Goal: Transaction & Acquisition: Purchase product/service

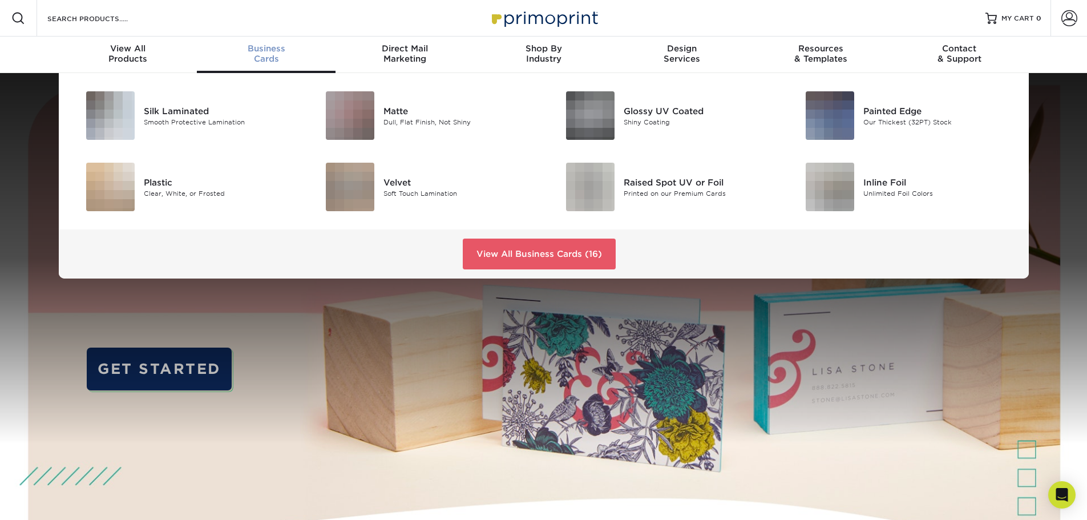
click at [276, 46] on span "Business" at bounding box center [266, 48] width 139 height 10
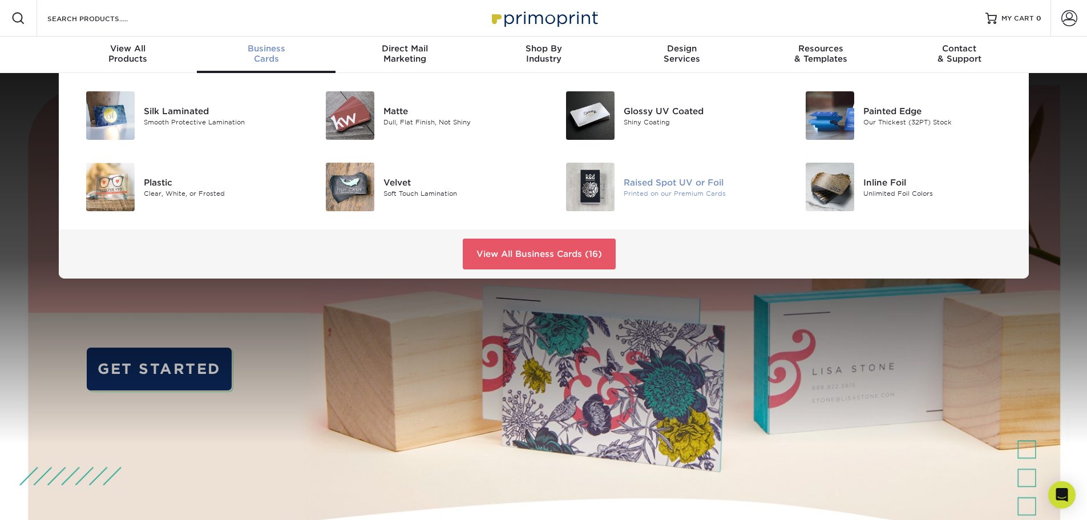
click at [652, 179] on div "Raised Spot UV or Foil" at bounding box center [699, 182] width 151 height 13
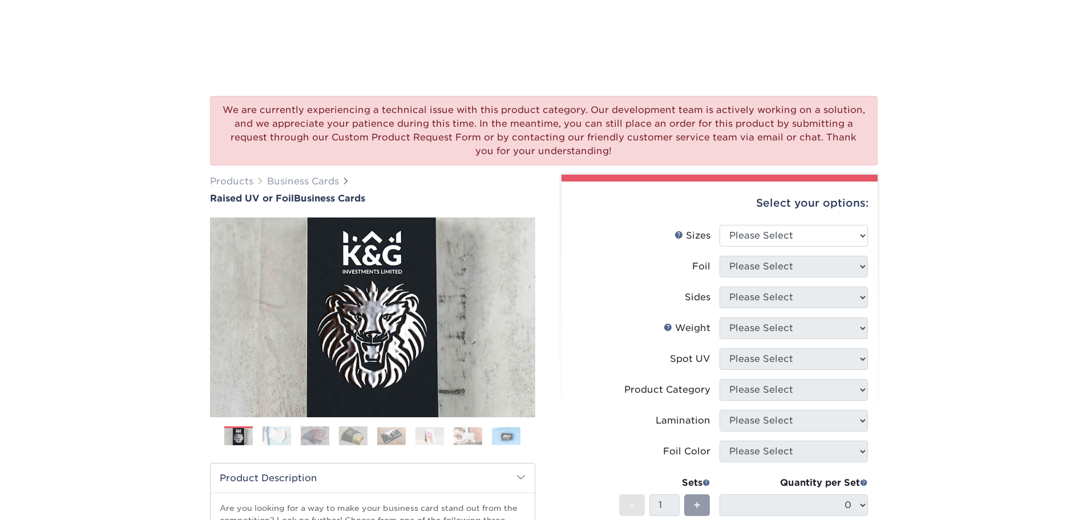
scroll to position [114, 0]
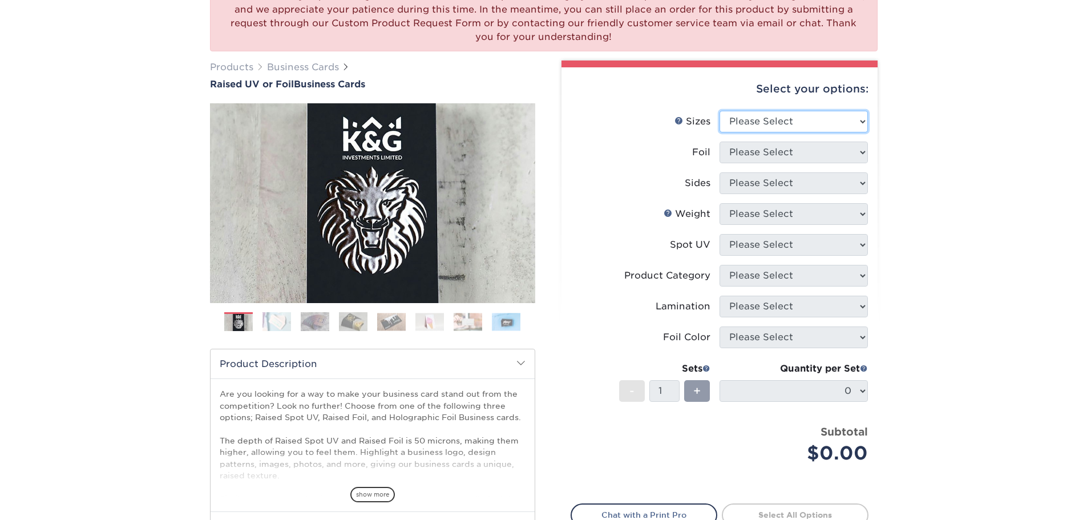
click at [855, 119] on select "Please Select 2" x 3.5" - Standard" at bounding box center [794, 122] width 148 height 22
select select "2.00x3.50"
click at [720, 111] on select "Please Select 2" x 3.5" - Standard" at bounding box center [794, 122] width 148 height 22
click at [816, 155] on select "Please Select No Yes" at bounding box center [794, 153] width 148 height 22
select select "1"
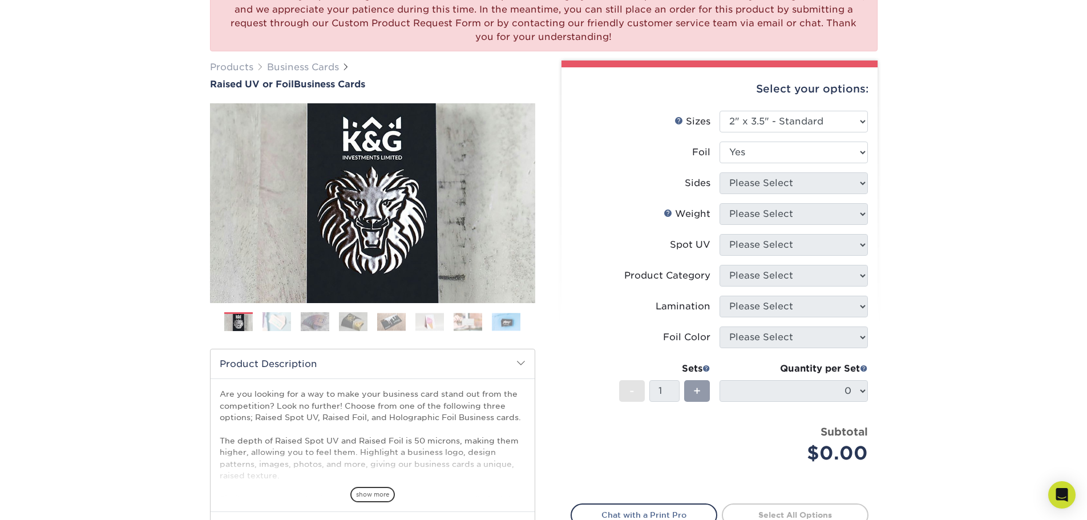
click at [720, 142] on select "Please Select No Yes" at bounding box center [794, 153] width 148 height 22
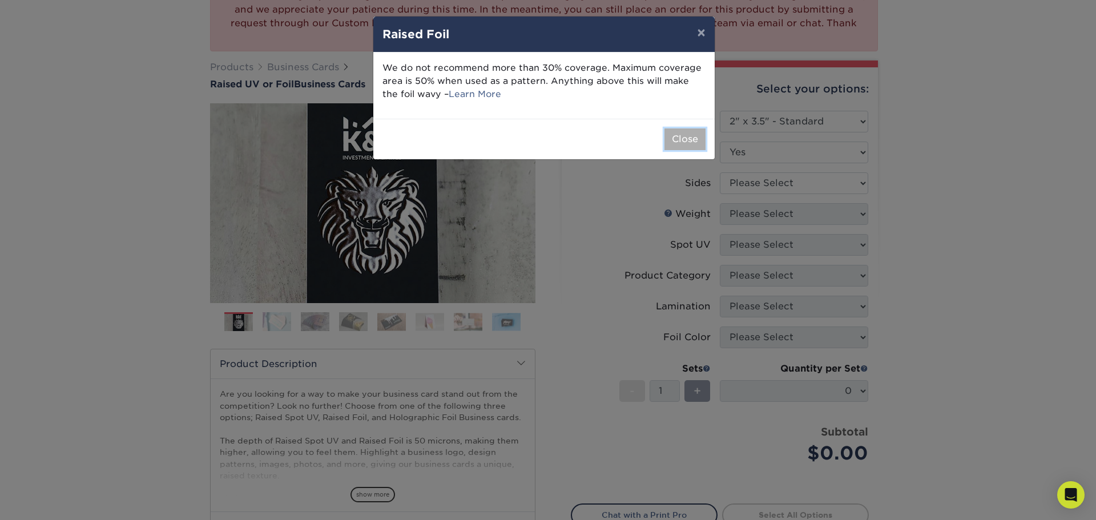
click at [680, 140] on button "Close" at bounding box center [684, 139] width 41 height 22
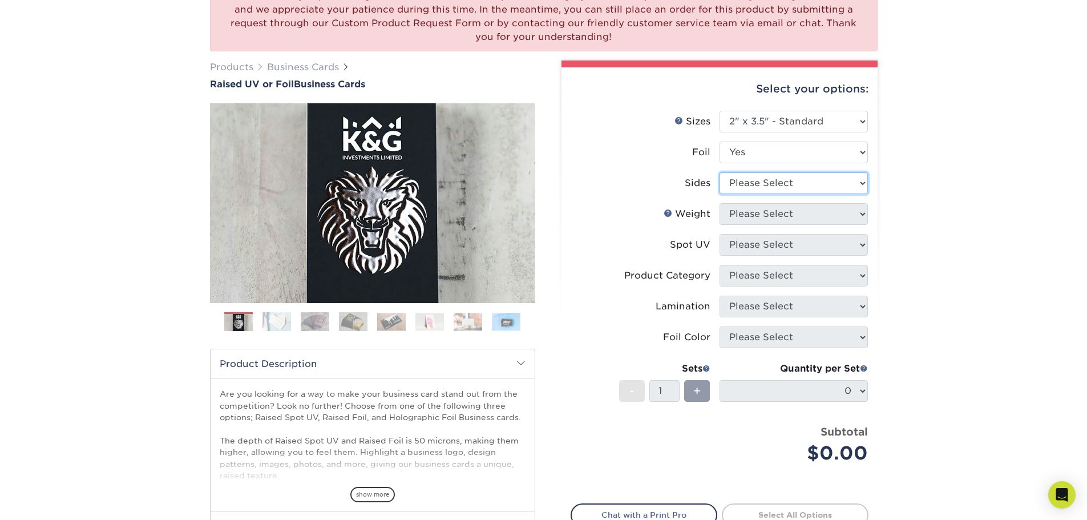
click at [761, 183] on select "Please Select Print Both Sides - Foil Both Sides Print Both Sides - Foil Front …" at bounding box center [794, 183] width 148 height 22
select select "a75ac2f1-9911-48d6-841d-245b5ac08f27"
click at [720, 172] on select "Please Select Print Both Sides - Foil Both Sides Print Both Sides - Foil Front …" at bounding box center [794, 183] width 148 height 22
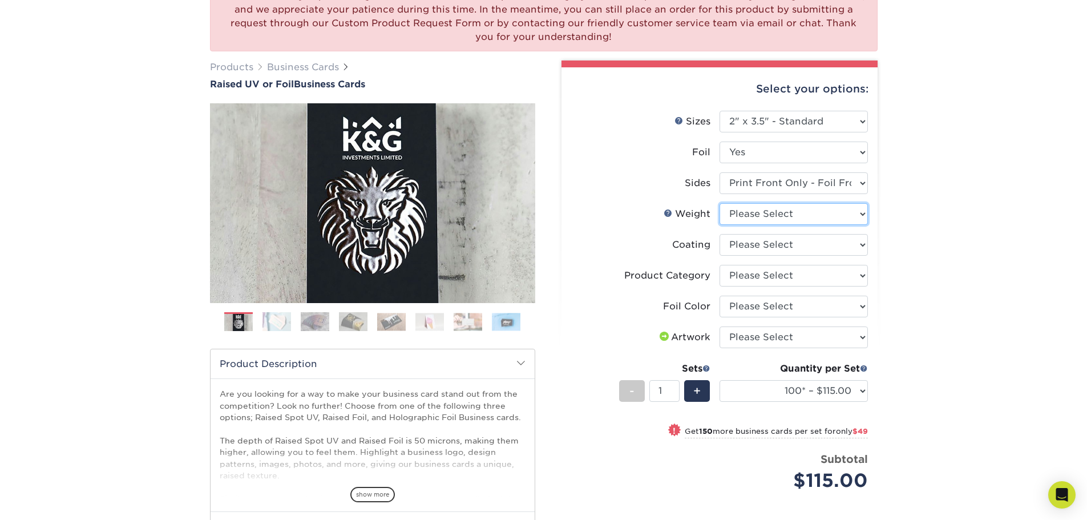
click at [768, 214] on select "Please Select 16PT" at bounding box center [794, 214] width 148 height 22
select select "16PT"
click at [720, 203] on select "Please Select 16PT" at bounding box center [794, 214] width 148 height 22
click at [758, 242] on select at bounding box center [794, 245] width 148 height 22
click at [720, 234] on select at bounding box center [794, 245] width 148 height 22
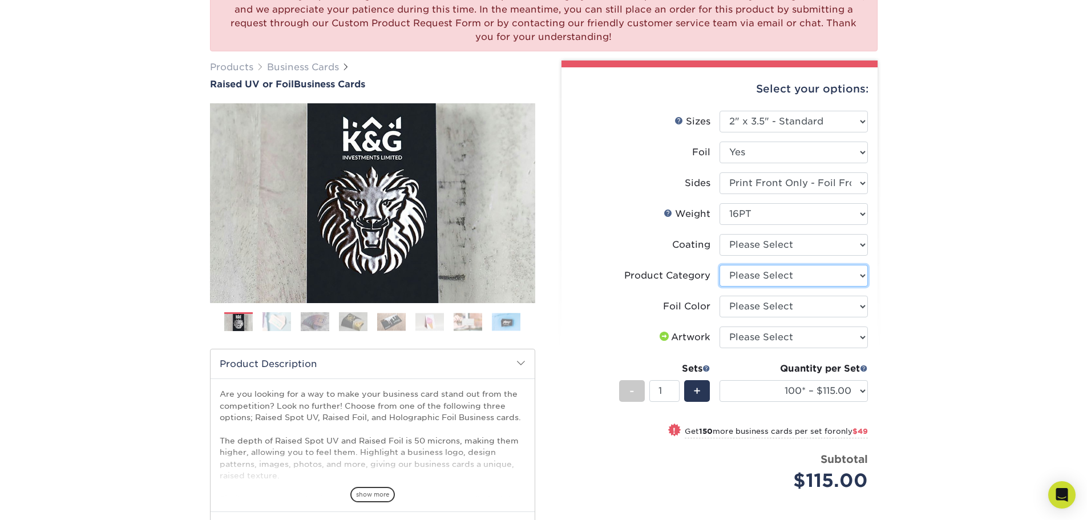
click at [761, 277] on select "Please Select Business Cards" at bounding box center [794, 276] width 148 height 22
select select "3b5148f1-0588-4f88-a218-97bcfdce65c1"
click at [720, 265] on select "Please Select Business Cards" at bounding box center [794, 276] width 148 height 22
click at [763, 305] on select "Please Select Silver Foil Gold Foil Holographic Foil" at bounding box center [794, 307] width 148 height 22
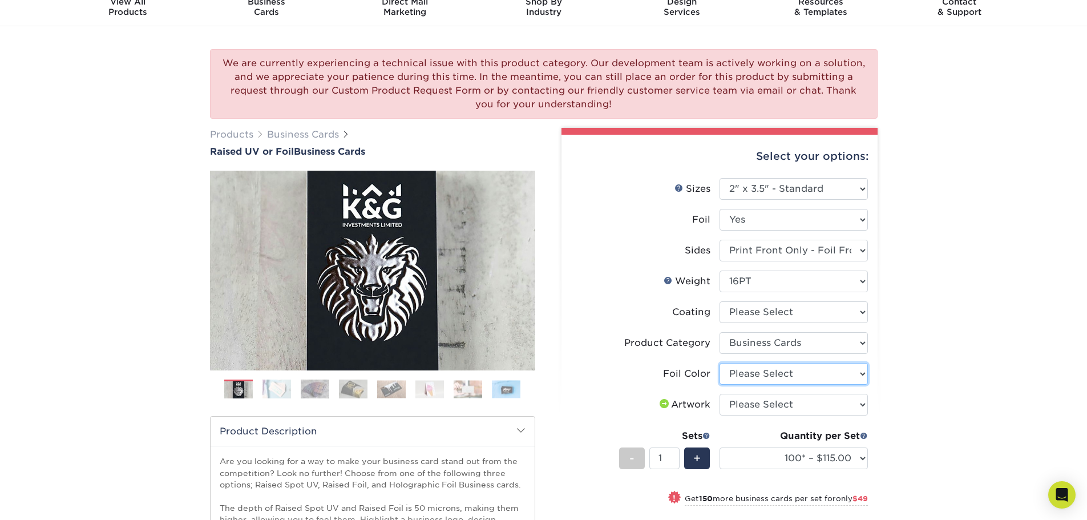
scroll to position [0, 0]
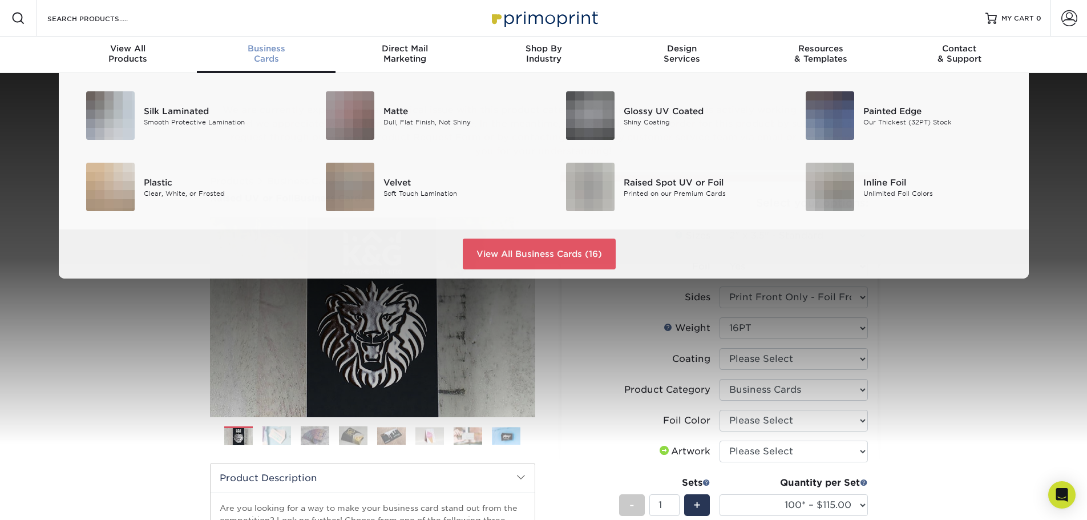
click at [255, 49] on span "Business" at bounding box center [266, 48] width 139 height 10
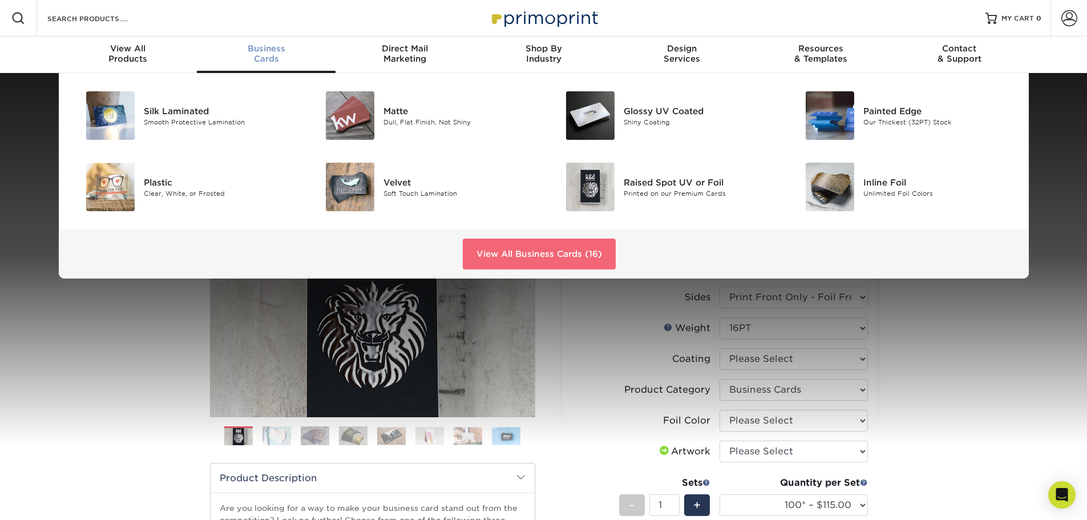
click at [567, 256] on link "View All Business Cards (16)" at bounding box center [539, 254] width 153 height 31
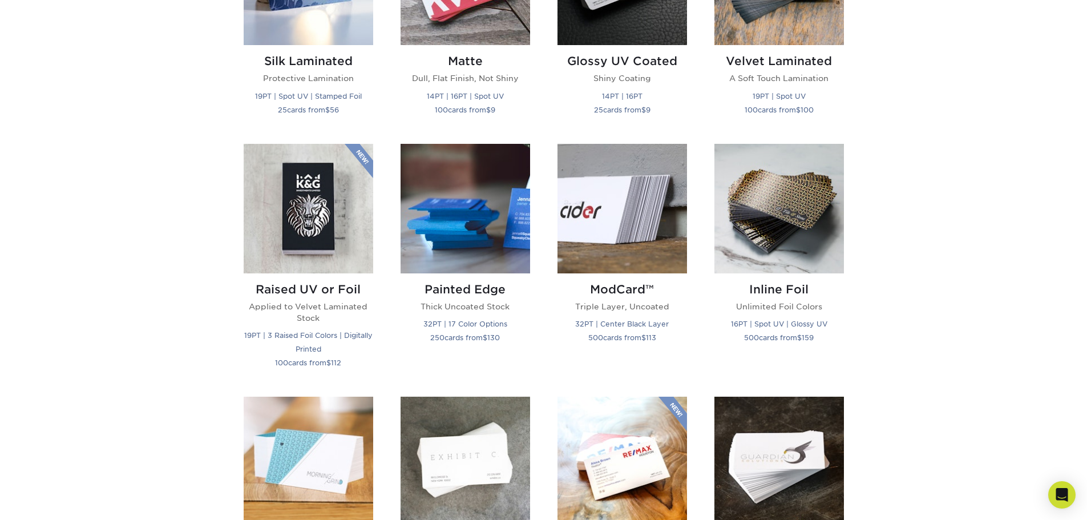
scroll to position [555, 0]
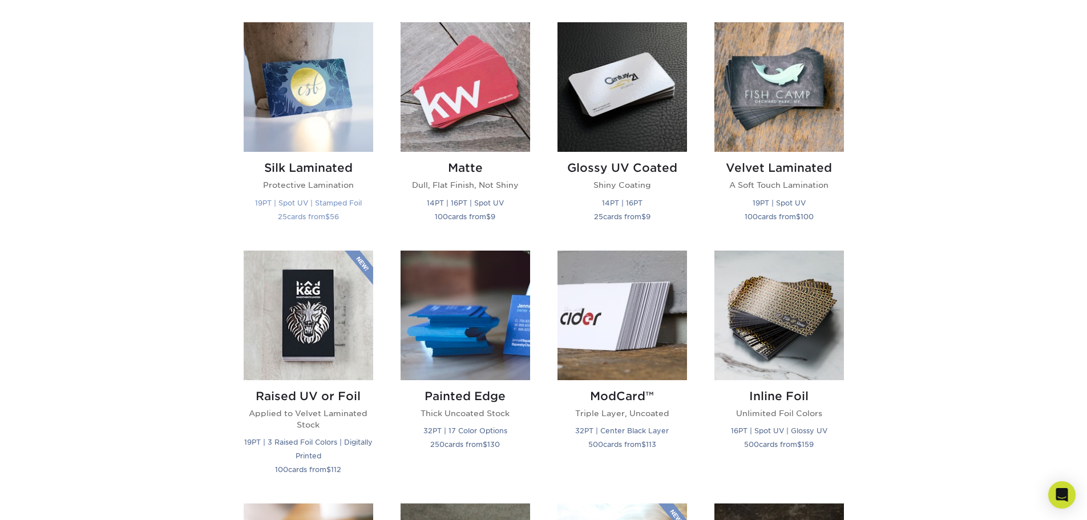
click at [316, 112] on img at bounding box center [309, 87] width 130 height 130
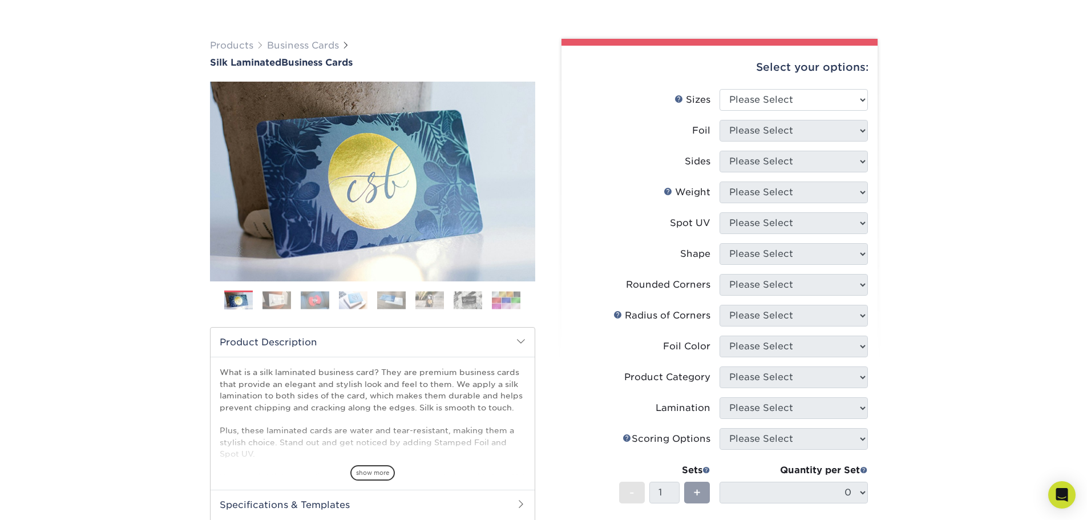
scroll to position [114, 0]
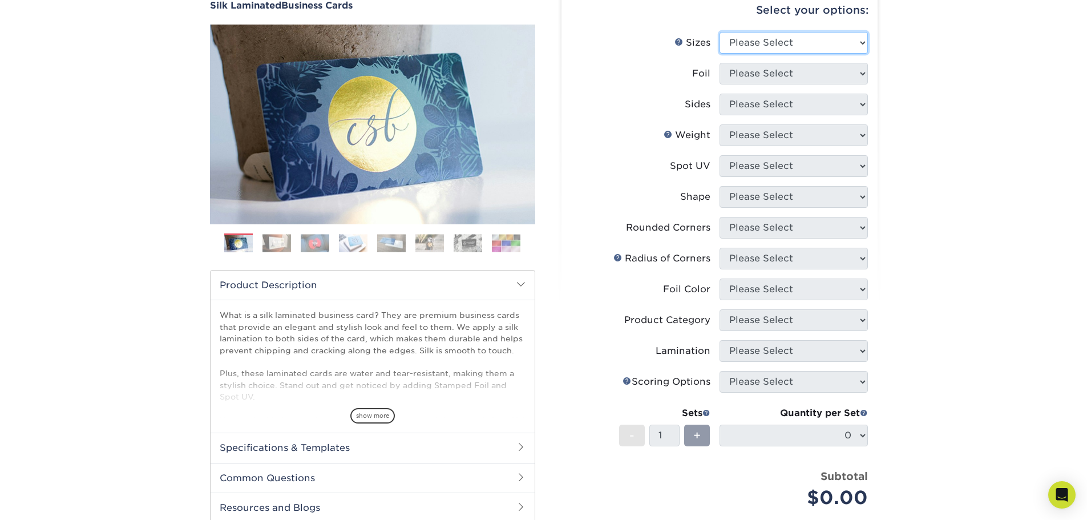
click at [763, 46] on select "Please Select 1.5" x 3.5" - Mini 1.75" x 3.5" - Mini 2" x 2" - Square 2" x 3" -…" at bounding box center [794, 43] width 148 height 22
select select "2.00x3.50"
click at [720, 32] on select "Please Select 1.5" x 3.5" - Mini 1.75" x 3.5" - Mini 2" x 2" - Square 2" x 3" -…" at bounding box center [794, 43] width 148 height 22
click at [758, 79] on select "Please Select Yes No" at bounding box center [794, 74] width 148 height 22
select select "1"
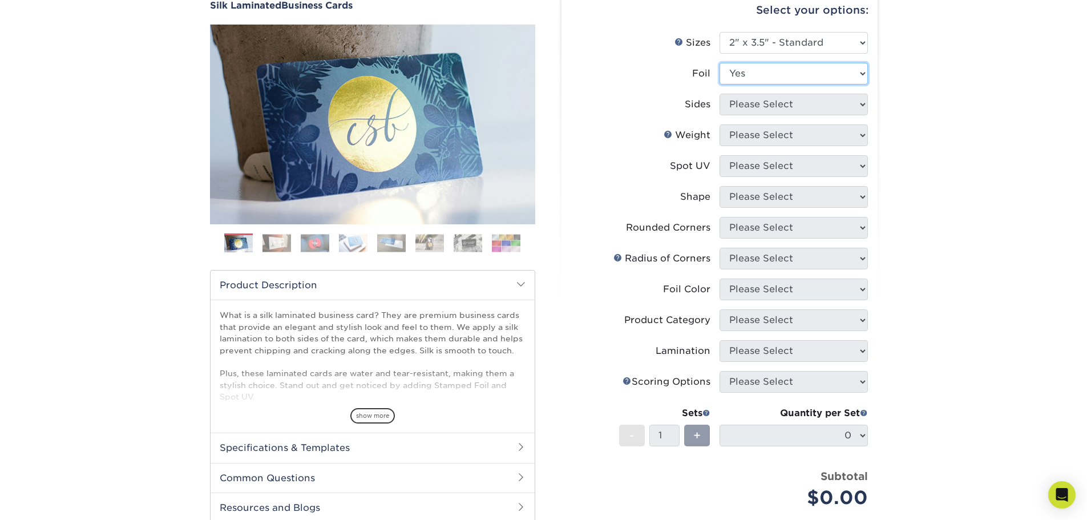
click at [720, 63] on select "Please Select Yes No" at bounding box center [794, 74] width 148 height 22
click at [743, 107] on select "Please Select Print Both Sides - Foil Both Sides Print Both Sides - Foil Front …" at bounding box center [794, 105] width 148 height 22
select select "a75ac2f1-9911-48d6-841d-245b5ac08f27"
click at [720, 94] on select "Please Select Print Both Sides - Foil Both Sides Print Both Sides - Foil Front …" at bounding box center [794, 105] width 148 height 22
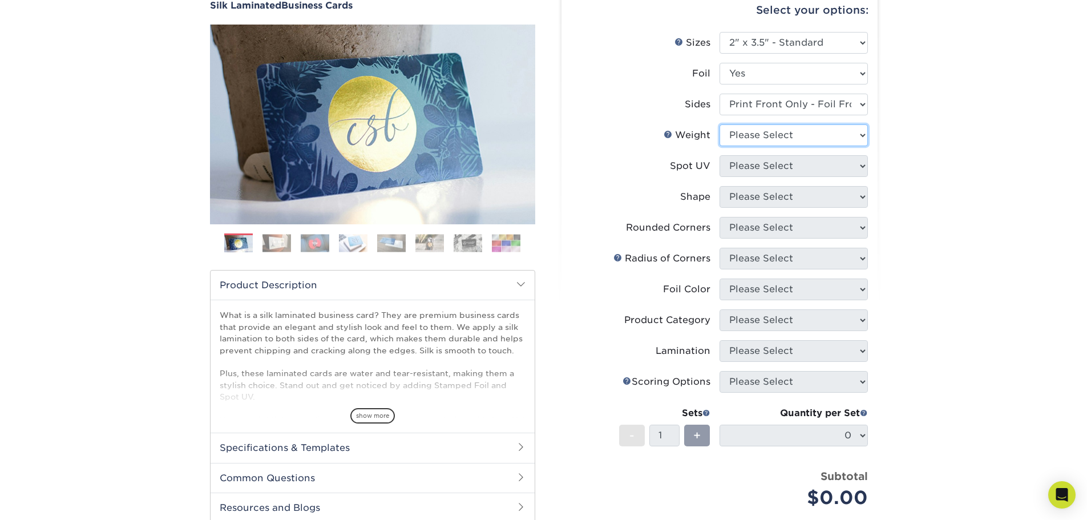
click at [753, 136] on select "Please Select 16PT" at bounding box center [794, 135] width 148 height 22
select select "16PT"
click at [720, 124] on select "Please Select 16PT" at bounding box center [794, 135] width 148 height 22
click at [749, 164] on select "Please Select No Spot UV Front Only" at bounding box center [794, 166] width 148 height 22
select select "3"
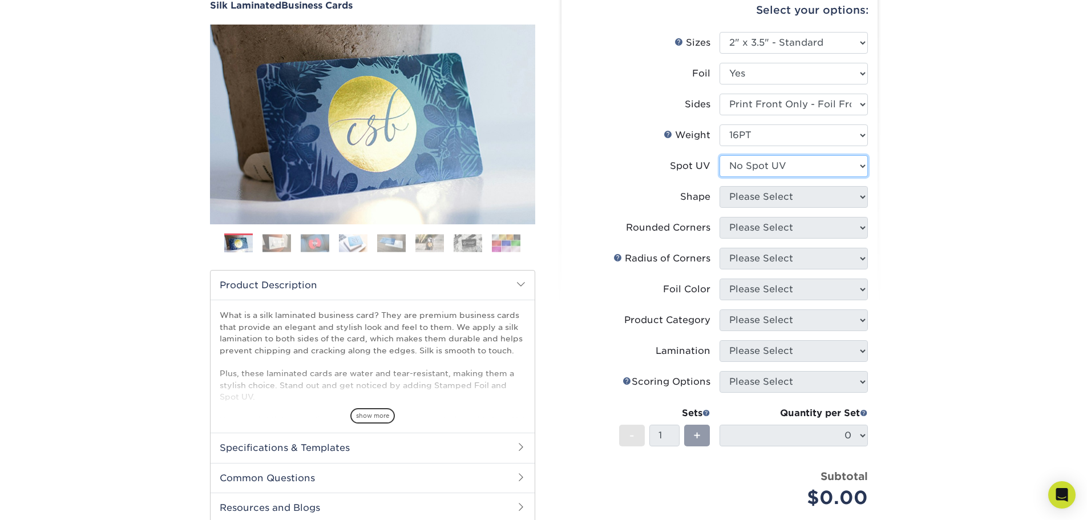
click at [720, 155] on select "Please Select No Spot UV Front Only" at bounding box center [794, 166] width 148 height 22
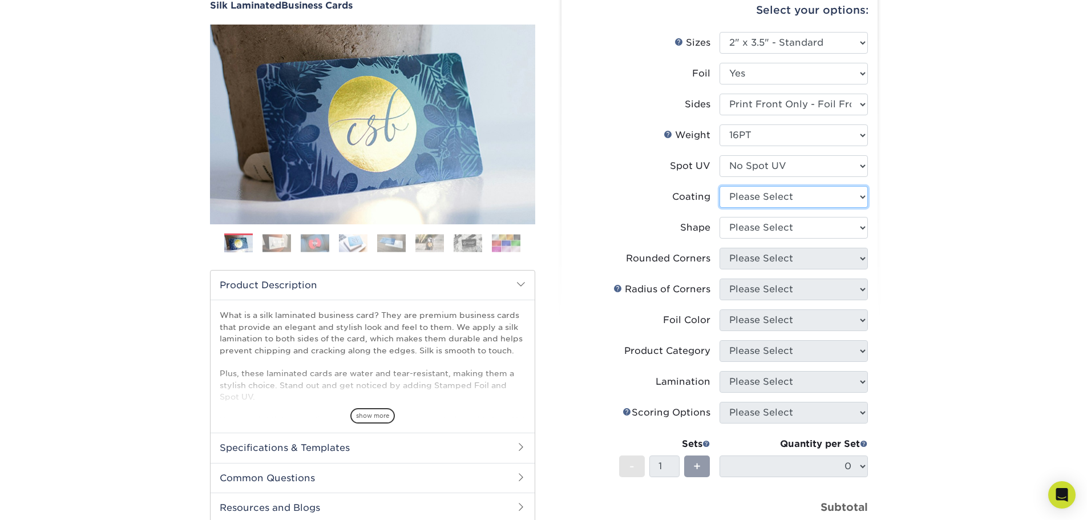
click at [748, 200] on select at bounding box center [794, 197] width 148 height 22
select select "3e7618de-abca-4bda-9f97-8b9129e913d8"
click at [720, 186] on select at bounding box center [794, 197] width 148 height 22
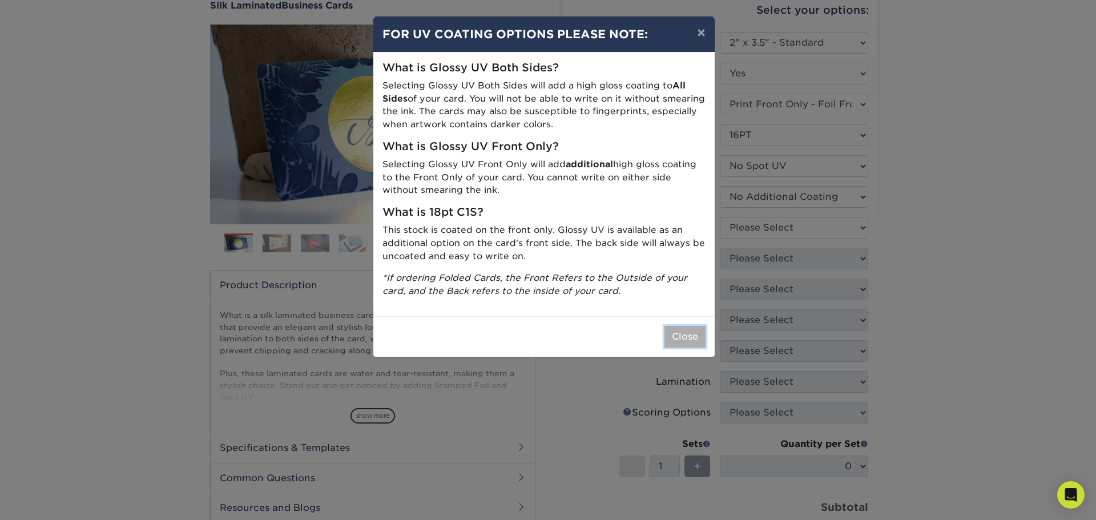
click at [688, 333] on button "Close" at bounding box center [684, 337] width 41 height 22
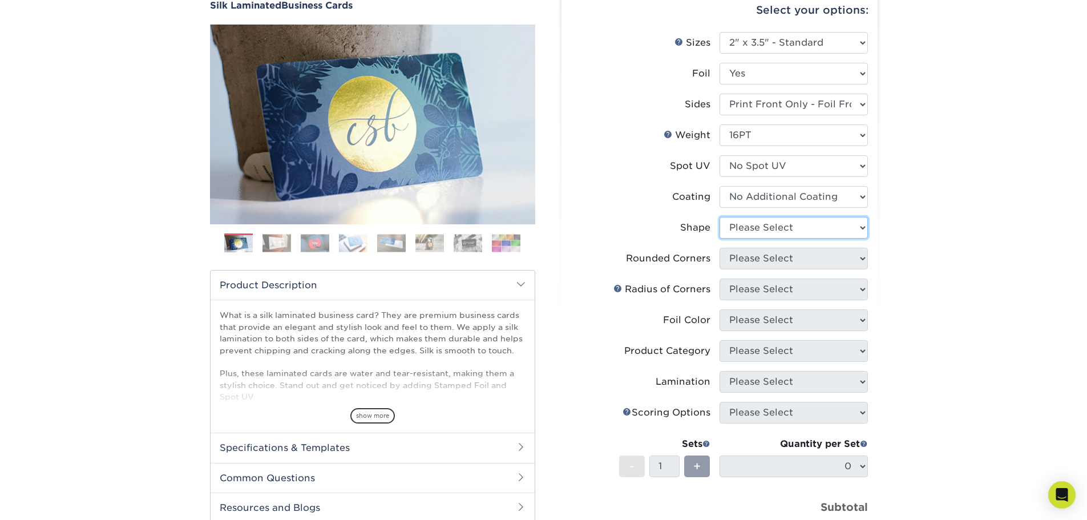
click at [760, 228] on select "Please Select Standard" at bounding box center [794, 228] width 148 height 22
select select "standard"
click at [720, 217] on select "Please Select Standard" at bounding box center [794, 228] width 148 height 22
click at [754, 264] on select "Please Select Yes - Round 2 Corners Yes - Round 4 Corners No" at bounding box center [794, 259] width 148 height 22
select select "0"
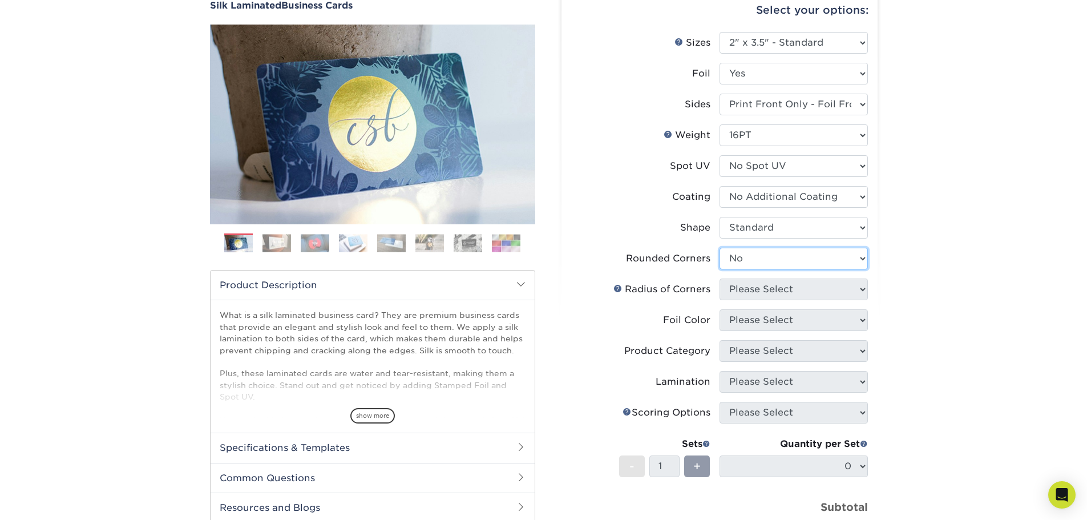
click at [720, 248] on select "Please Select Yes - Round 2 Corners Yes - Round 4 Corners No" at bounding box center [794, 259] width 148 height 22
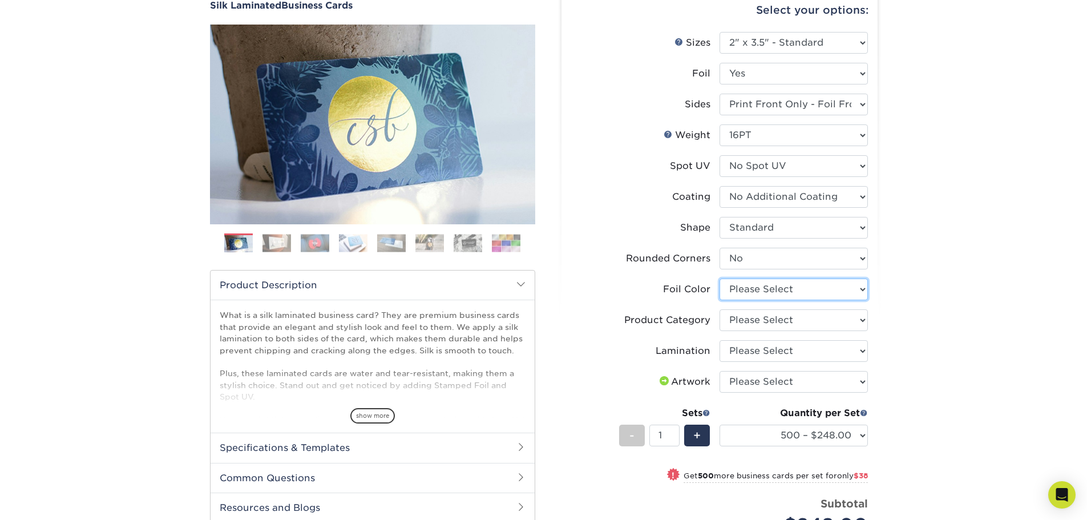
click at [764, 288] on select "Please Select Silver Foil Black Foil Blue Foil Copper Foil Gold Foil Red Foil R…" at bounding box center [794, 289] width 148 height 22
select select "0f01133c-0ff0-451e-ba4e-12f7b4531a1f"
click at [720, 278] on select "Please Select Silver Foil Black Foil Blue Foil Copper Foil Gold Foil Red Foil R…" at bounding box center [794, 289] width 148 height 22
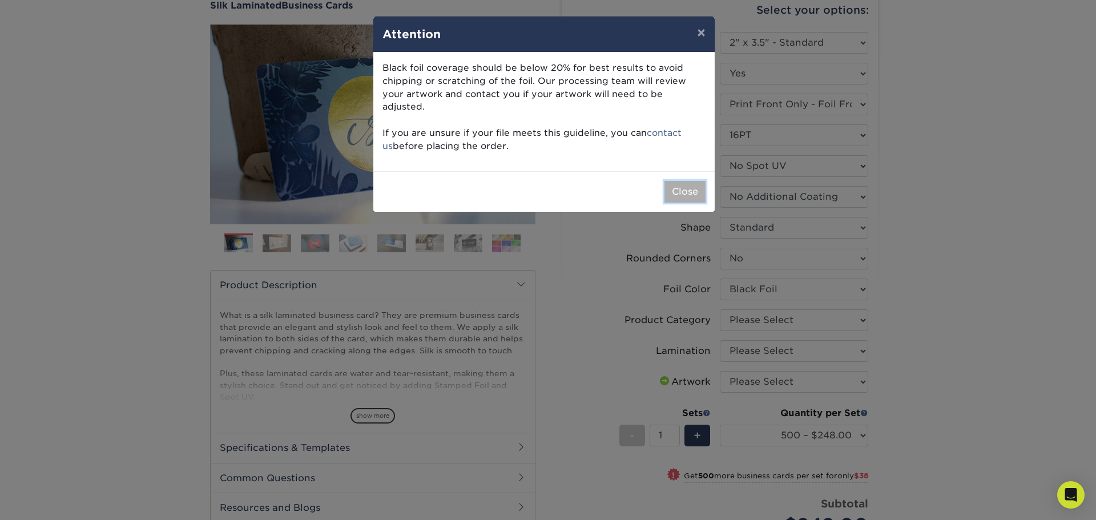
click at [700, 181] on button "Close" at bounding box center [684, 192] width 41 height 22
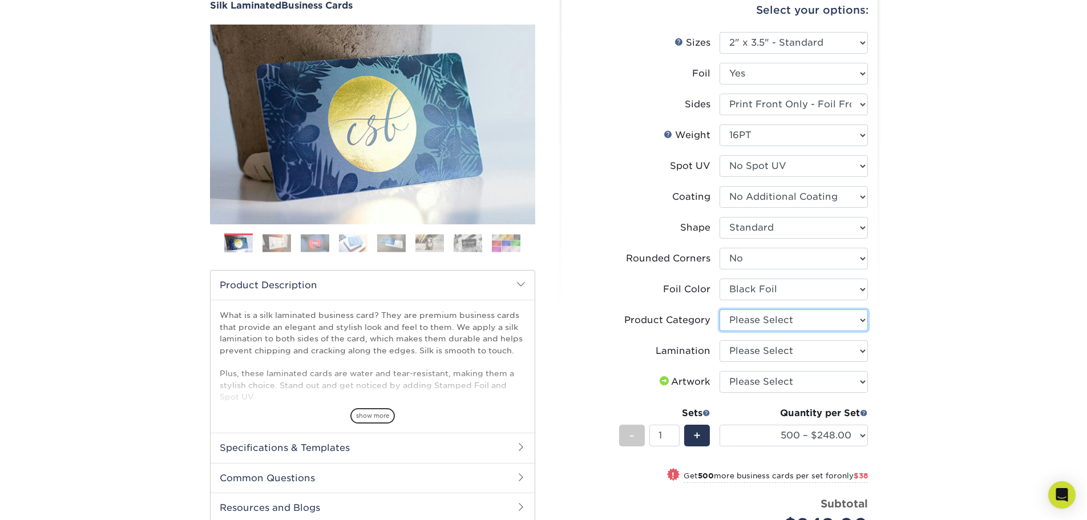
click at [795, 322] on select "Please Select Business Cards" at bounding box center [794, 320] width 148 height 22
select select "3b5148f1-0588-4f88-a218-97bcfdce65c1"
click at [720, 309] on select "Please Select Business Cards" at bounding box center [794, 320] width 148 height 22
click at [774, 347] on select "Please Select Silk" at bounding box center [794, 351] width 148 height 22
select select "ccacb42f-45f7-42d3-bbd3-7c8421cf37f0"
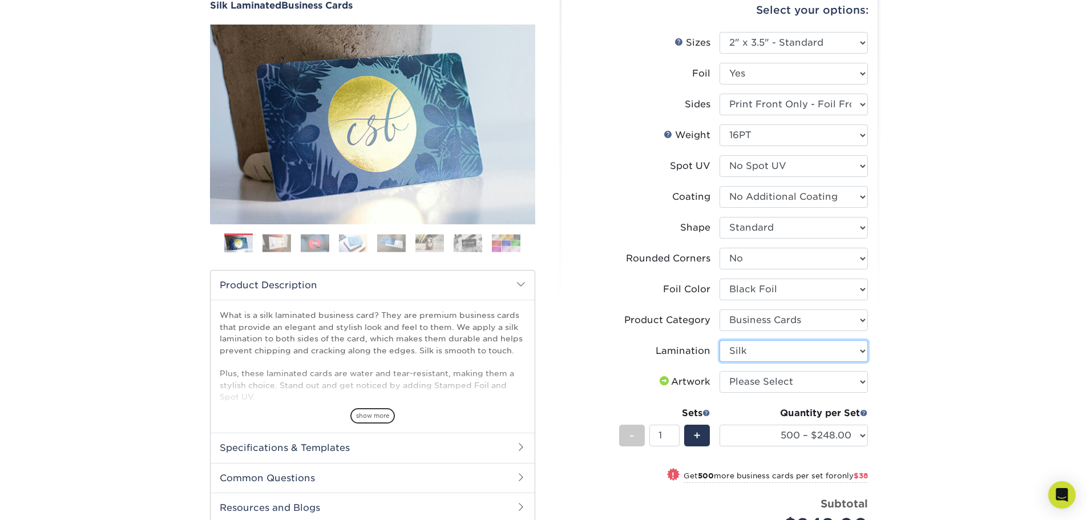
click at [720, 340] on select "Please Select Silk" at bounding box center [794, 351] width 148 height 22
click at [771, 381] on select "Please Select I will upload files I need a design - $100" at bounding box center [794, 382] width 148 height 22
select select "upload"
click at [720, 371] on select "Please Select I will upload files I need a design - $100" at bounding box center [794, 382] width 148 height 22
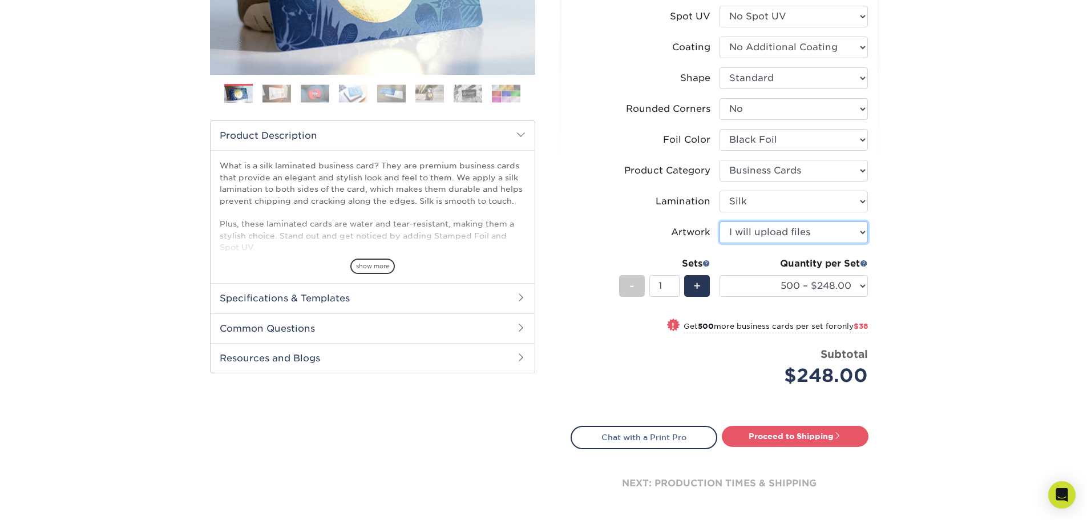
scroll to position [285, 0]
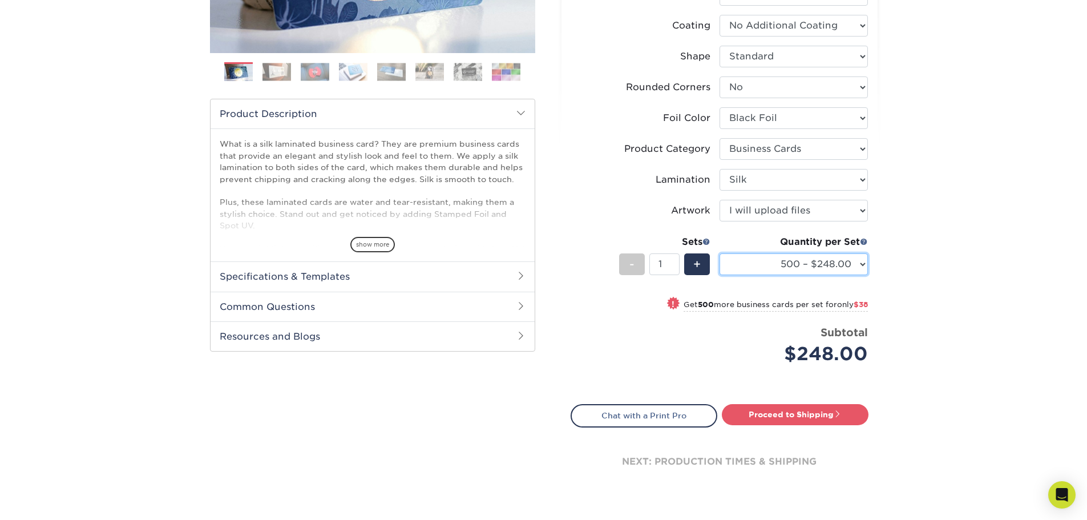
click at [849, 256] on select "500 – $248.00 1000 – $286.00 2500 – $680.00 5000 – $1298.00" at bounding box center [794, 264] width 148 height 22
select select "1000 – $286.00"
click at [720, 253] on select "500 – $248.00 1000 – $286.00 2500 – $680.00 5000 – $1298.00" at bounding box center [794, 264] width 148 height 22
